Goal: Navigation & Orientation: Find specific page/section

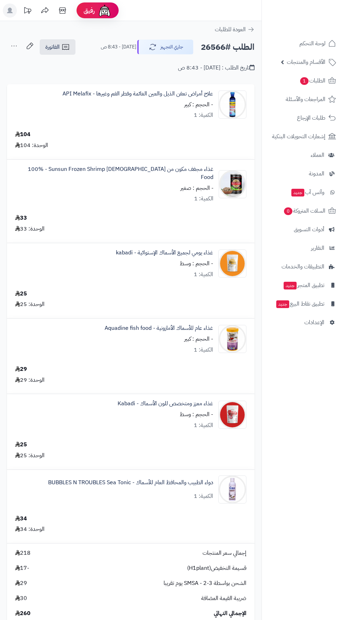
scroll to position [348, 0]
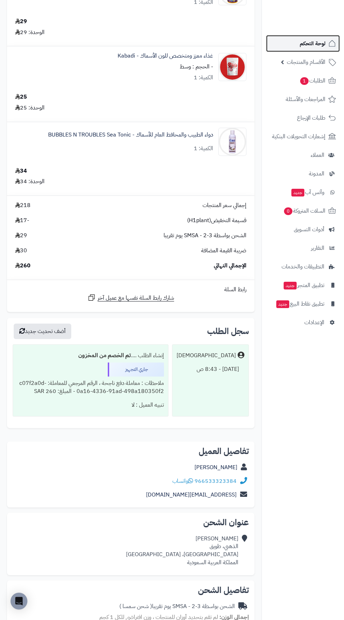
click at [315, 45] on span "لوحة التحكم" at bounding box center [313, 44] width 26 height 10
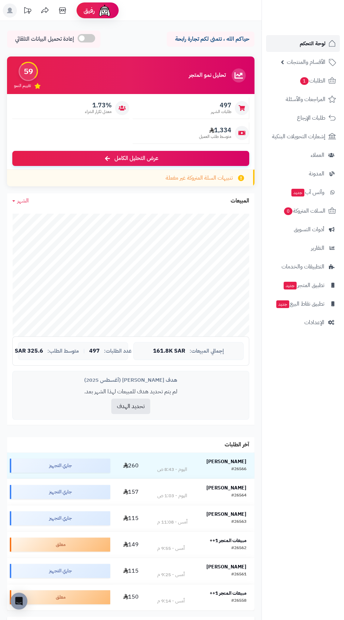
click at [323, 43] on span "لوحة التحكم" at bounding box center [313, 44] width 26 height 10
